Goal: Task Accomplishment & Management: Manage account settings

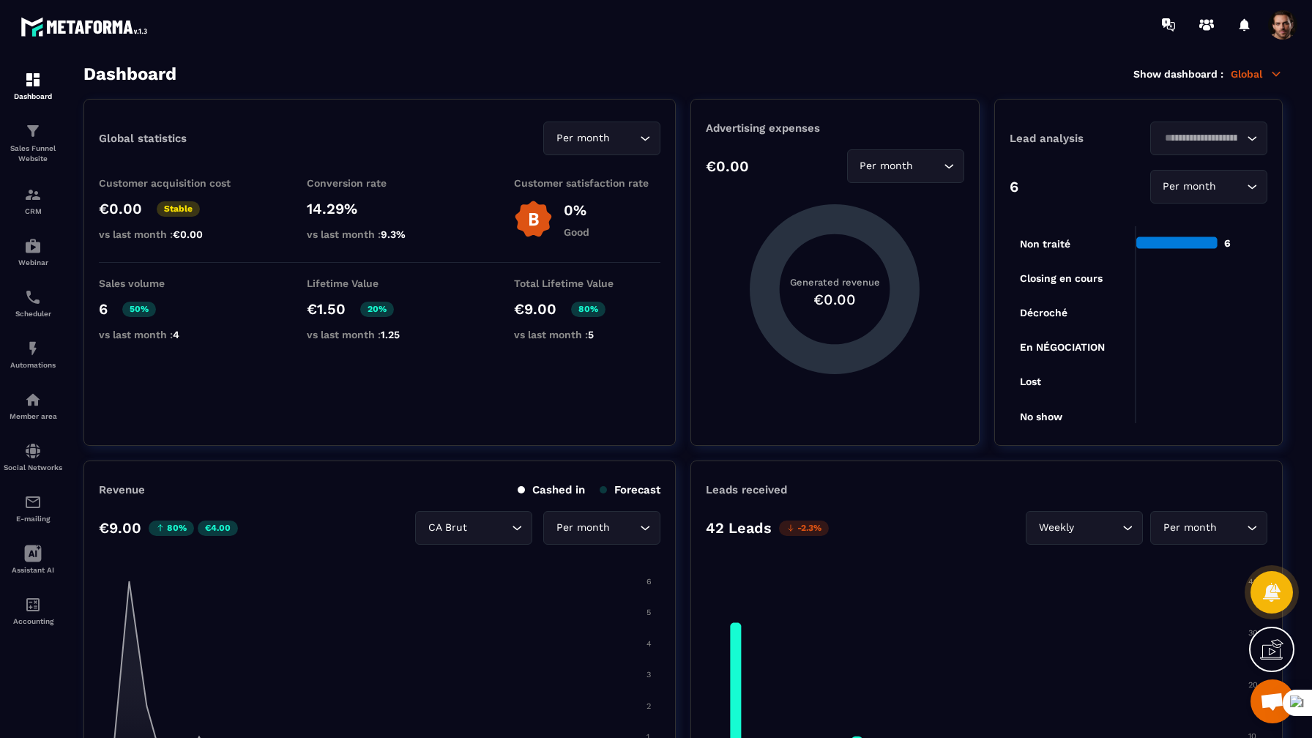
click at [1295, 42] on div at bounding box center [742, 24] width 1140 height 49
click at [1287, 23] on span at bounding box center [1282, 24] width 29 height 29
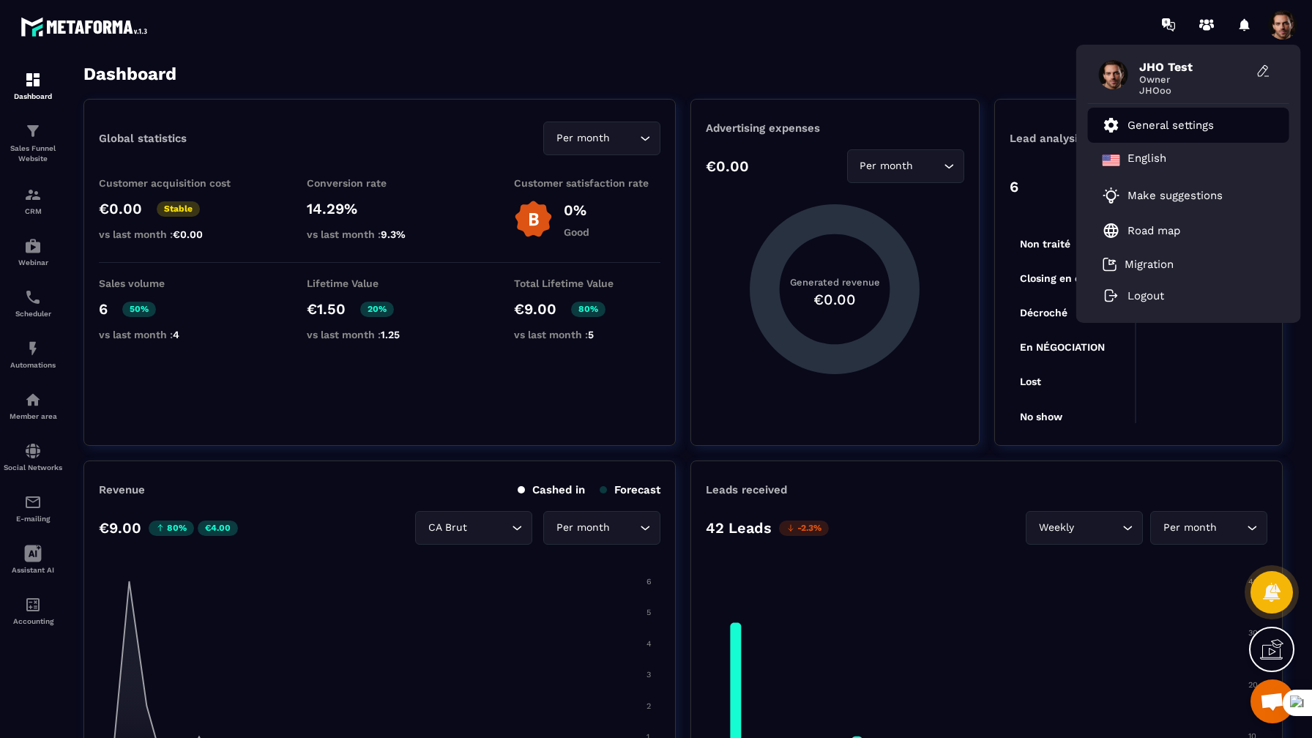
click at [1199, 130] on p "General settings" at bounding box center [1171, 125] width 86 height 13
click at [1177, 124] on p "General settings" at bounding box center [1171, 125] width 86 height 13
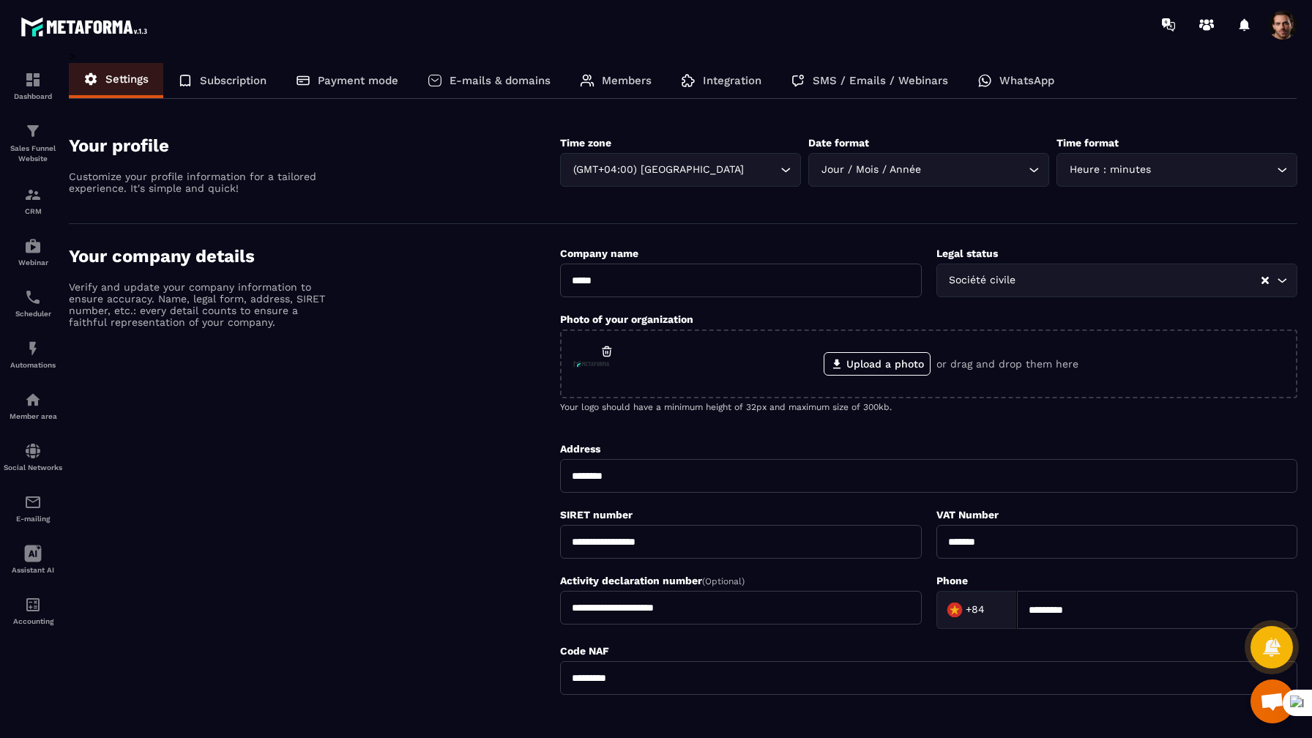
click at [720, 86] on p "Integration" at bounding box center [732, 80] width 59 height 13
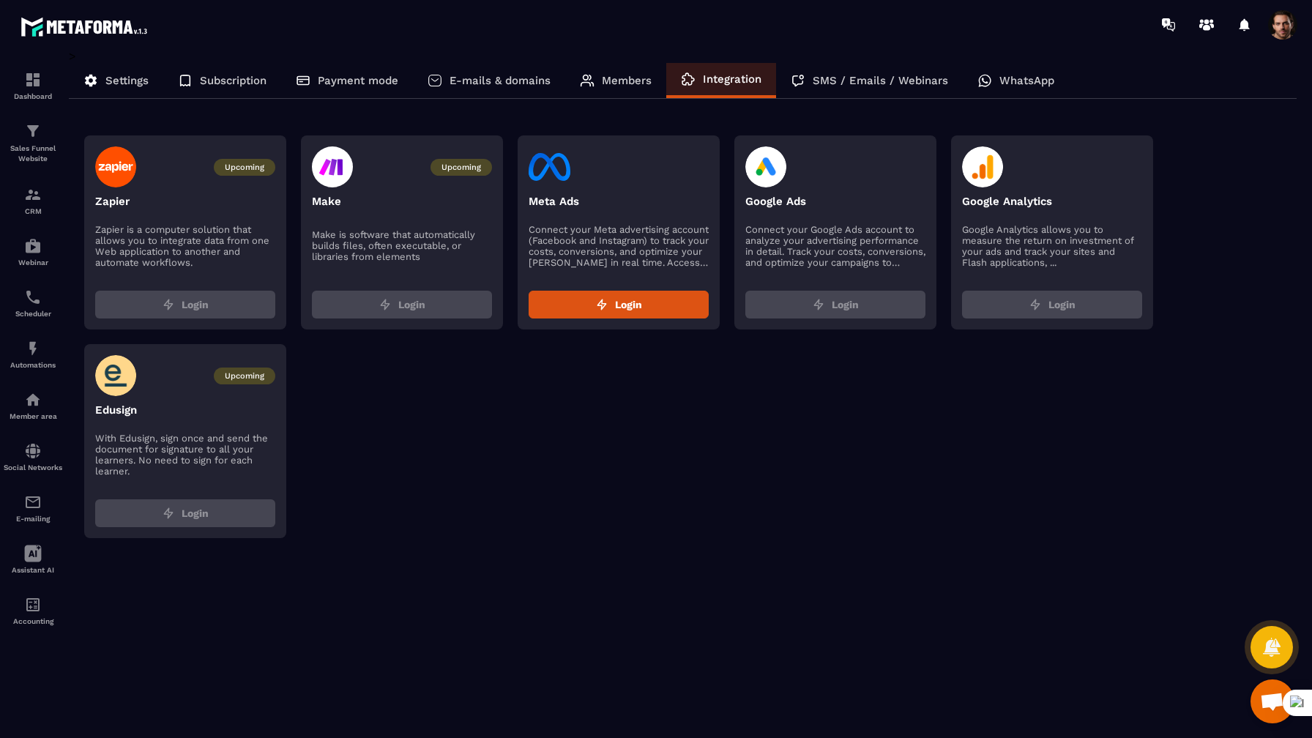
click at [1024, 308] on button "Login" at bounding box center [1052, 305] width 180 height 28
click at [978, 241] on p "Google Analytics allows you to measure the return on investment of your ads and…" at bounding box center [1052, 246] width 180 height 44
click at [832, 381] on div "Upcoming Zapier Zapier is a computer solution that allows you to integrate data…" at bounding box center [690, 336] width 1213 height 403
